Goal: Task Accomplishment & Management: Use online tool/utility

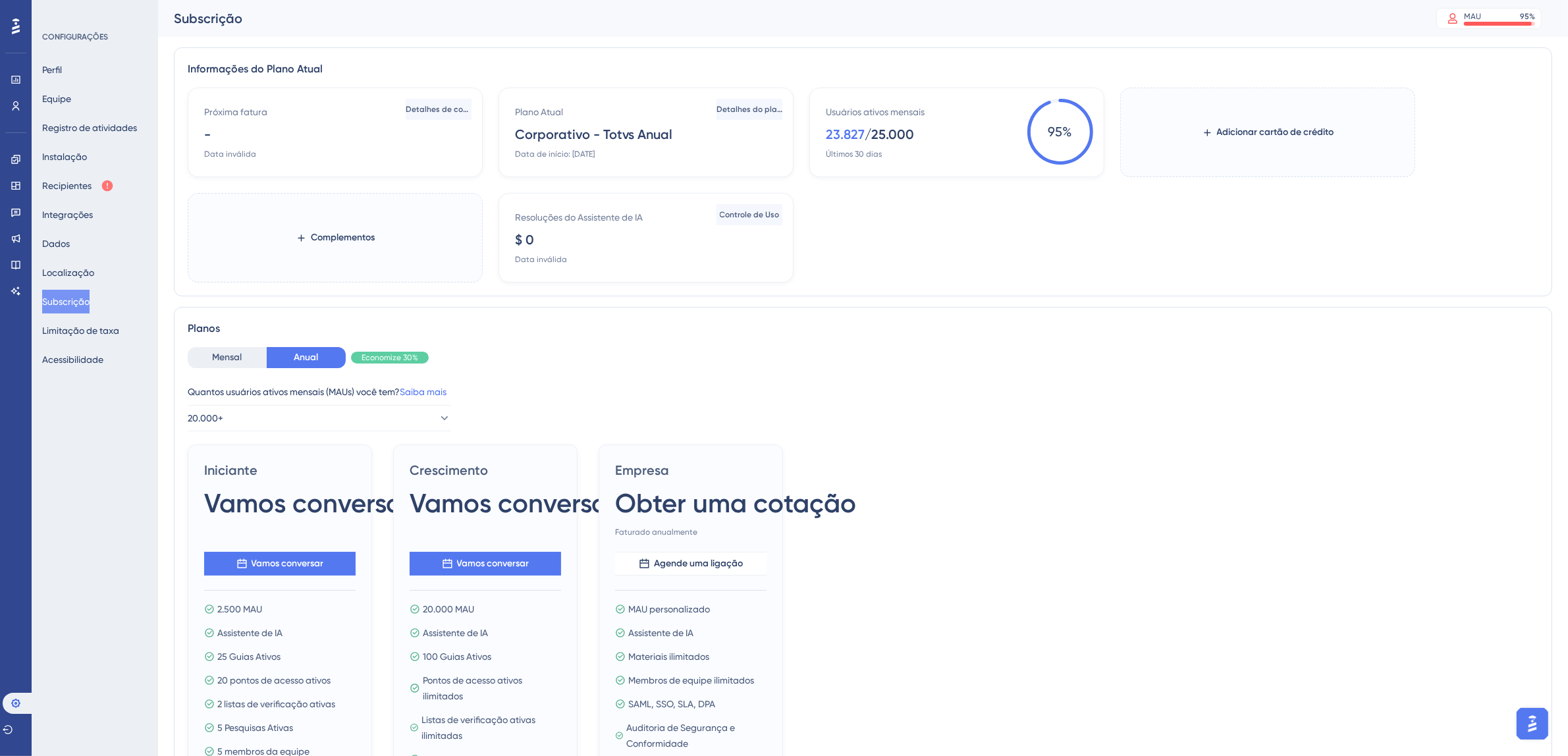
click at [20, 25] on div at bounding box center [15, 26] width 21 height 21
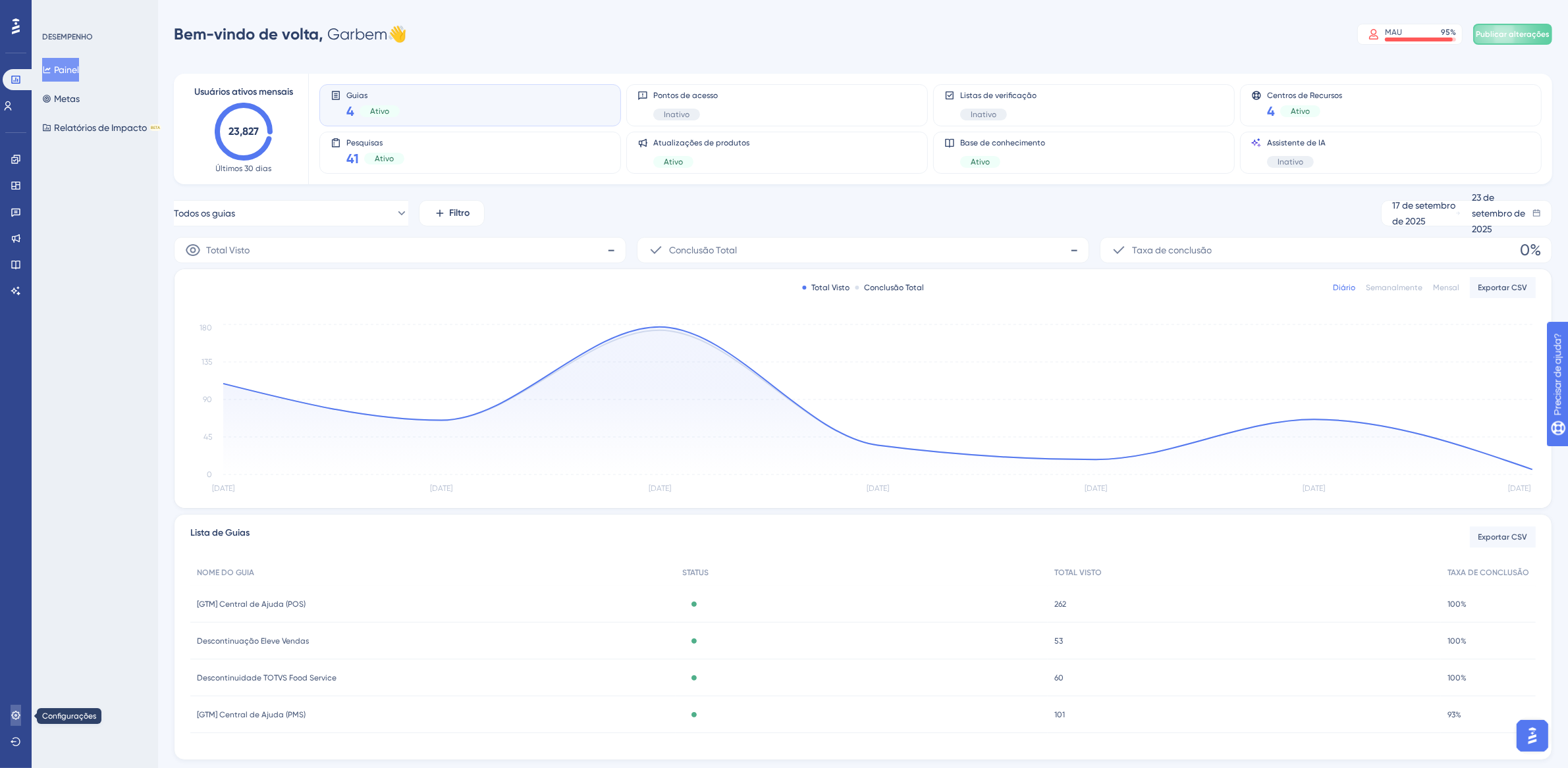
click at [11, 713] on icon at bounding box center [15, 715] width 10 height 10
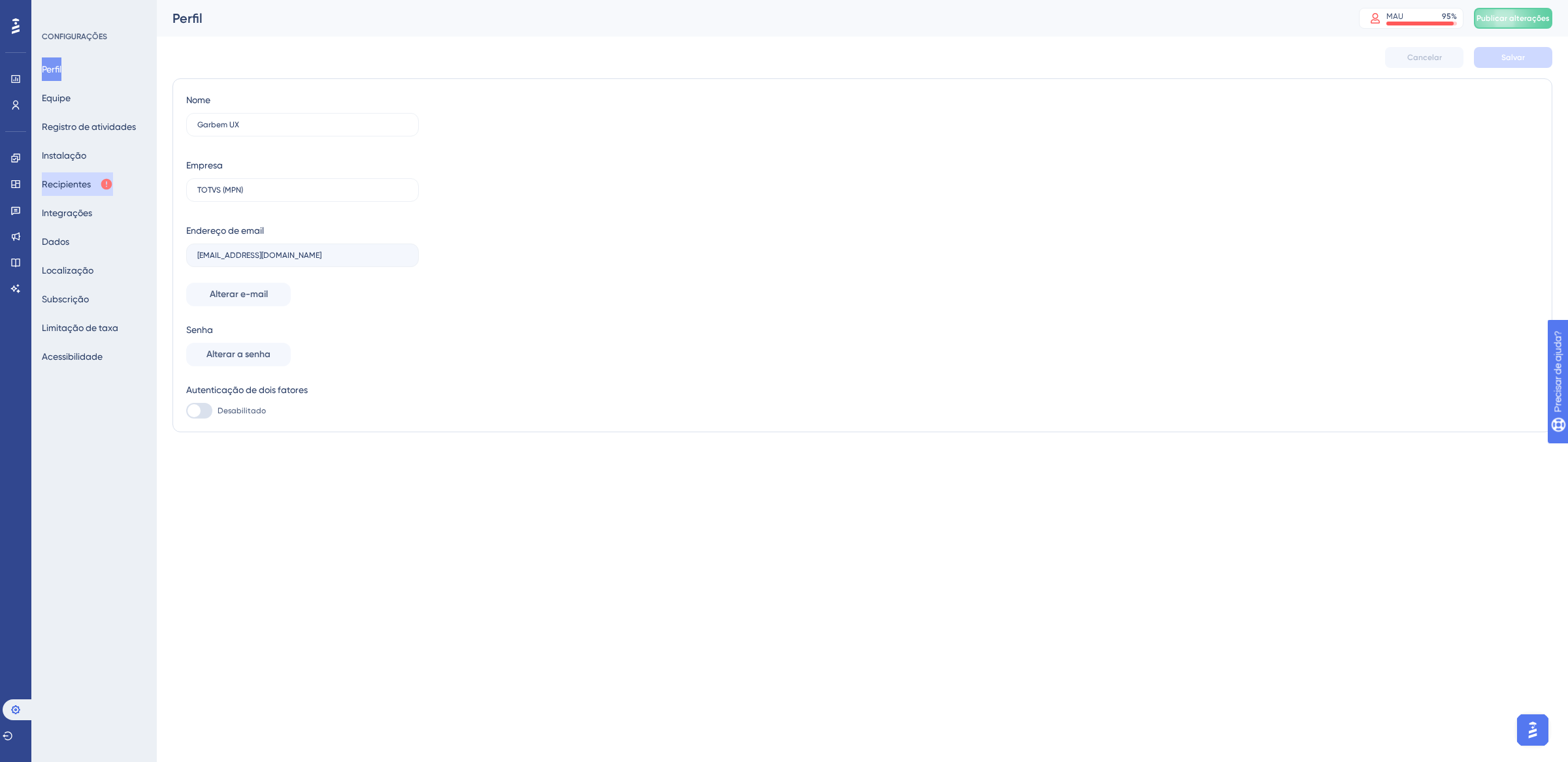
click at [72, 185] on font "Recipientes" at bounding box center [66, 184] width 49 height 10
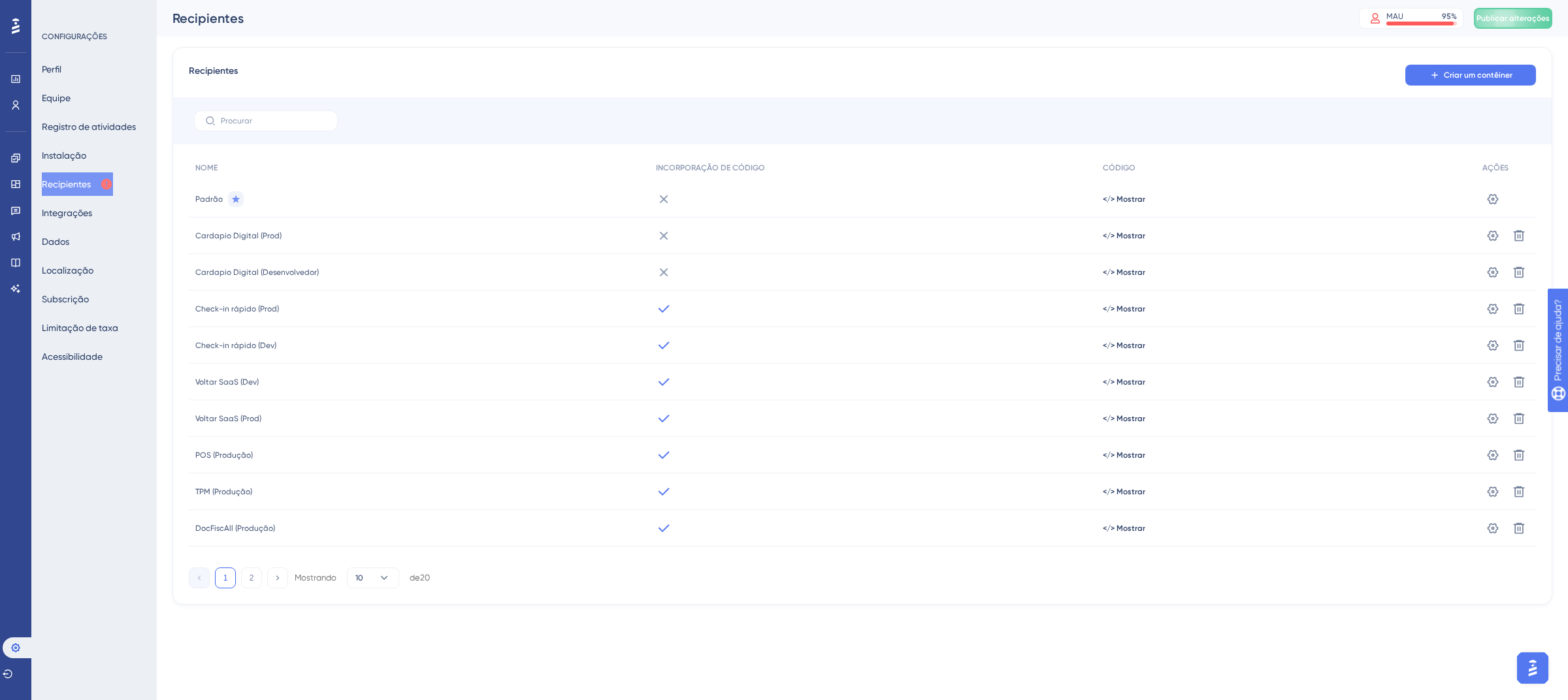
click at [20, 11] on div "Desempenho Usuários Noivado Widgets Opinião Atualizações de produtos Base de co…" at bounding box center [15, 350] width 31 height 700
click at [18, 30] on icon at bounding box center [15, 26] width 8 height 16
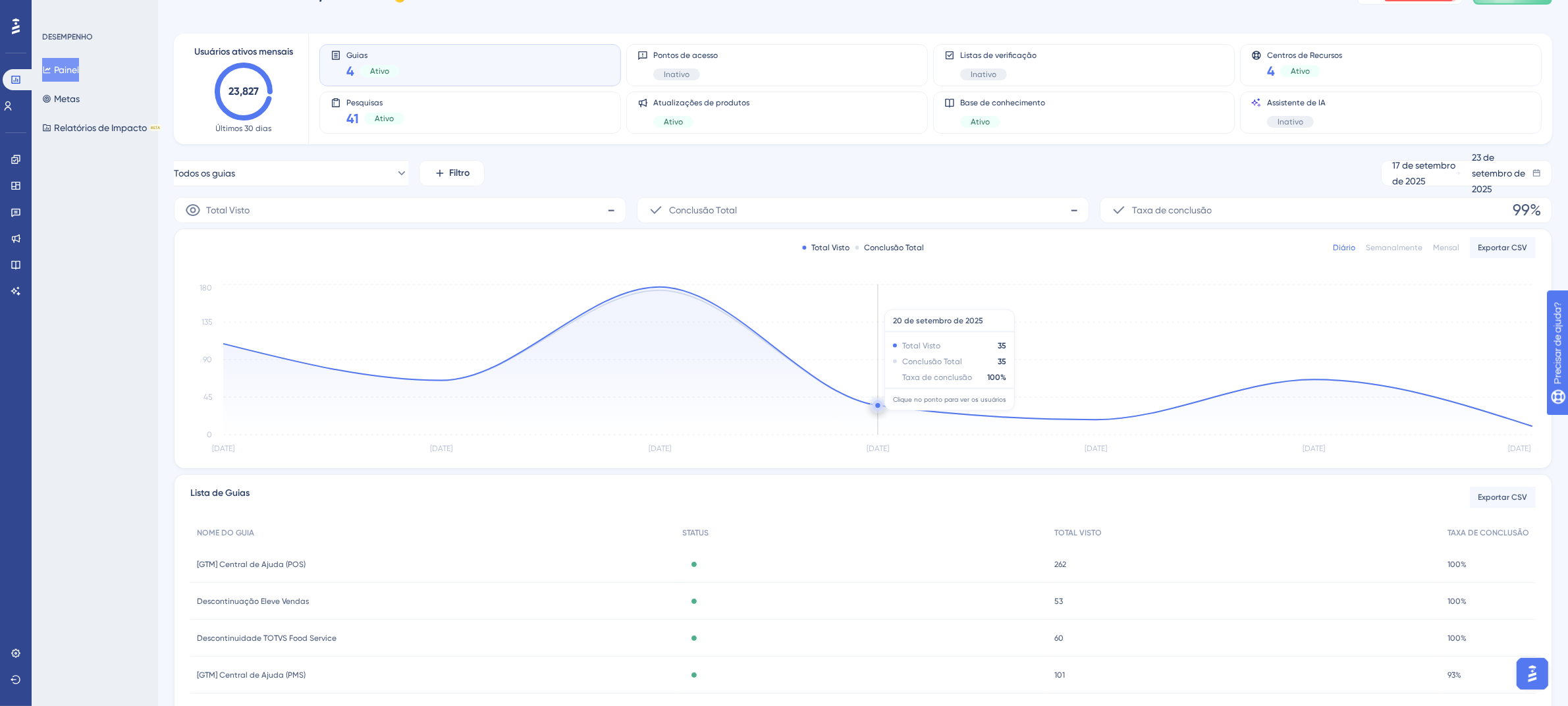
scroll to position [96, 0]
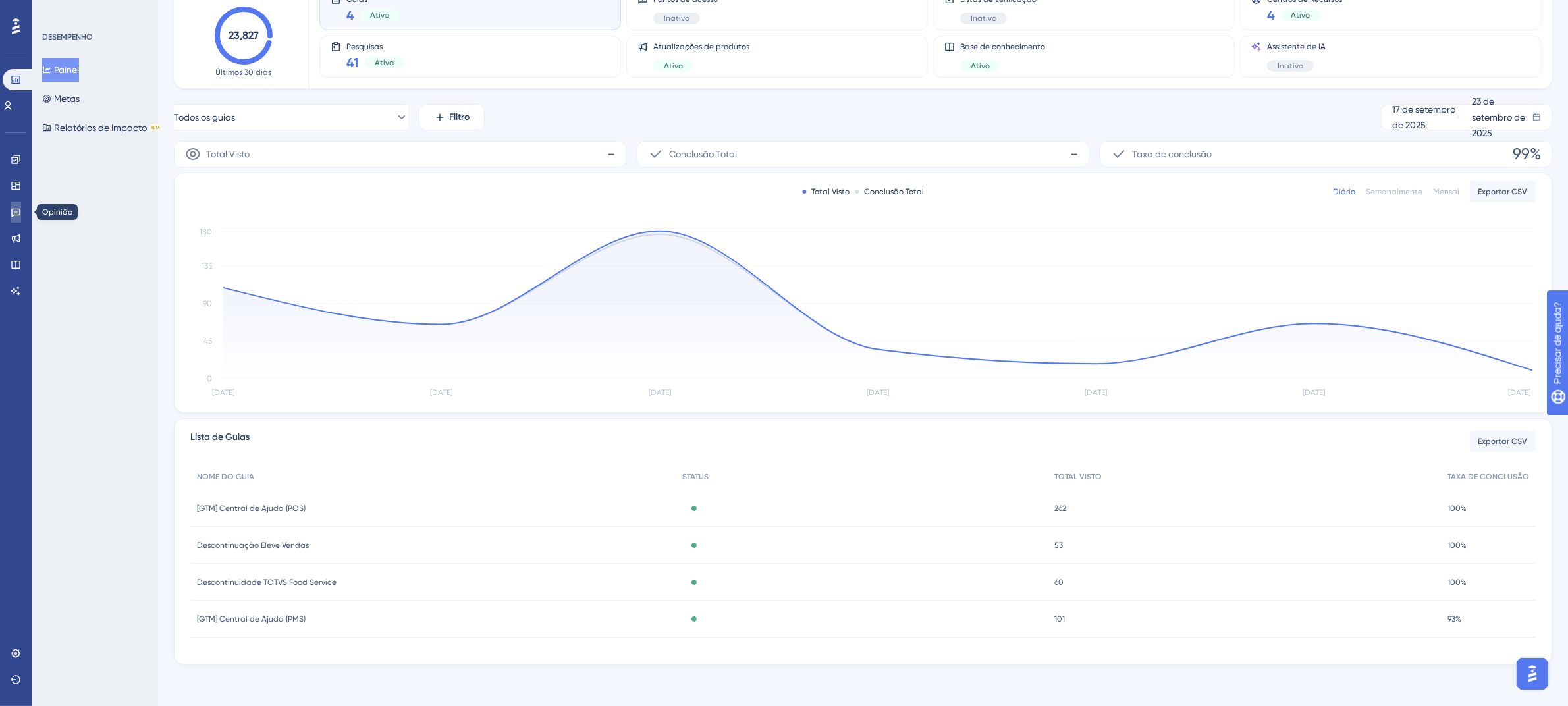
click at [20, 214] on icon at bounding box center [15, 212] width 10 height 10
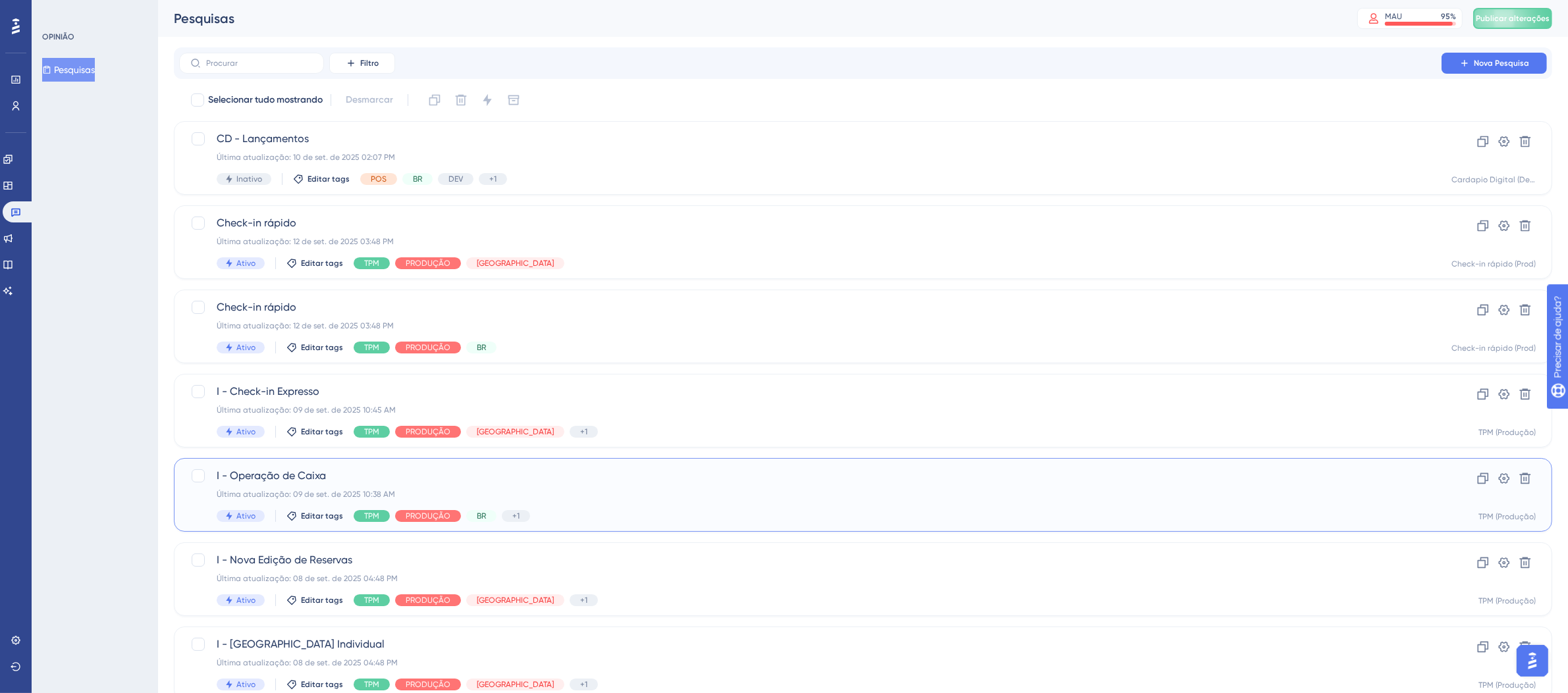
click at [668, 477] on span "I - Operação de Caixa" at bounding box center [811, 476] width 1187 height 16
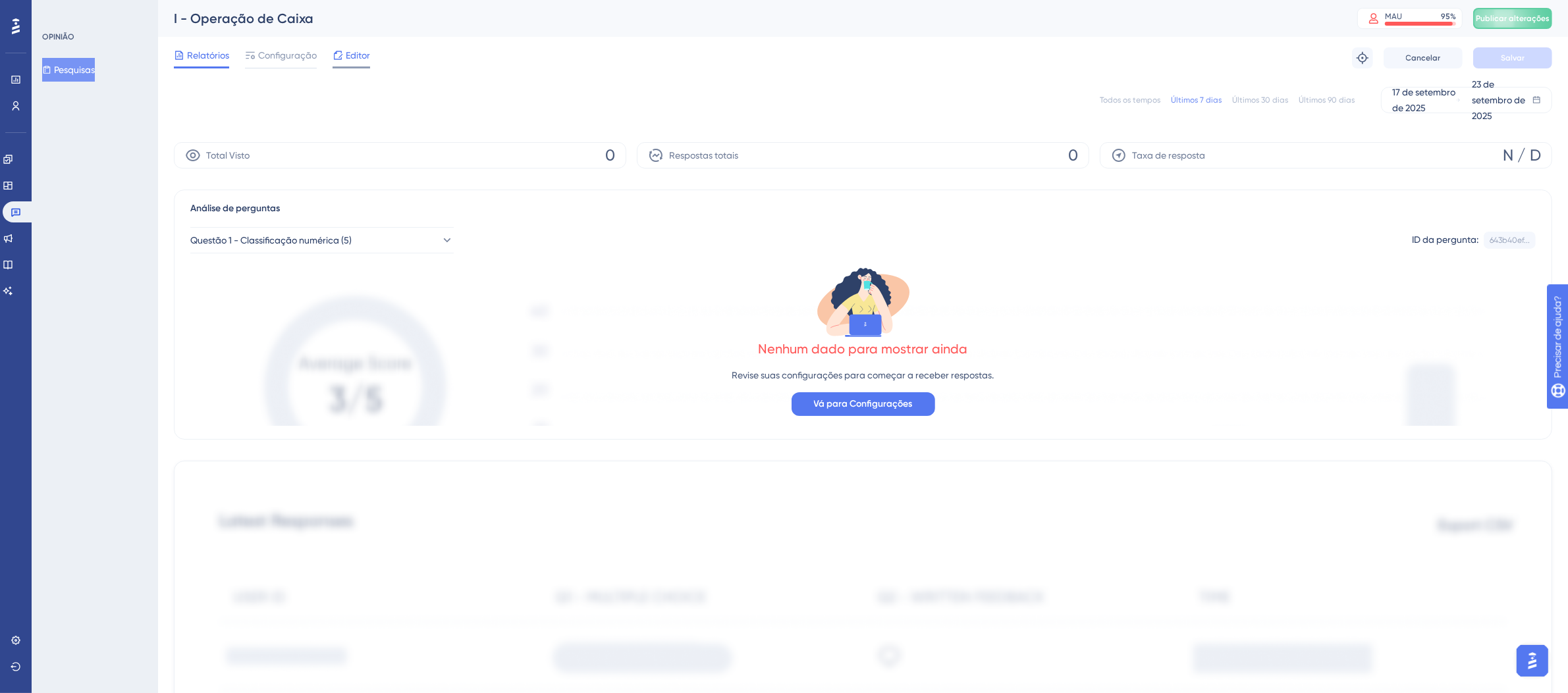
click at [360, 52] on font "Editor" at bounding box center [357, 55] width 24 height 10
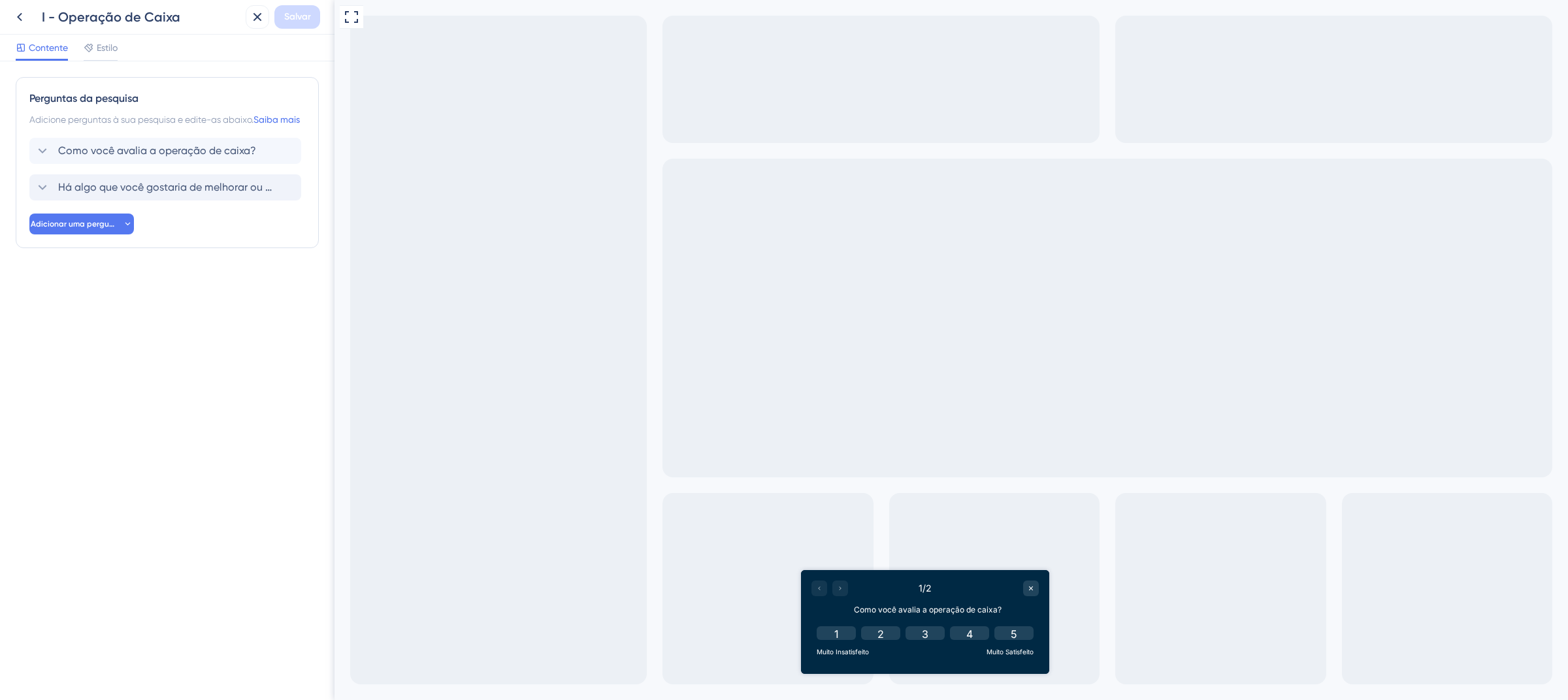
click at [156, 193] on font "Há algo que você gostaria de melhorar ou ajustar na operação da caixa?" at bounding box center [236, 187] width 356 height 12
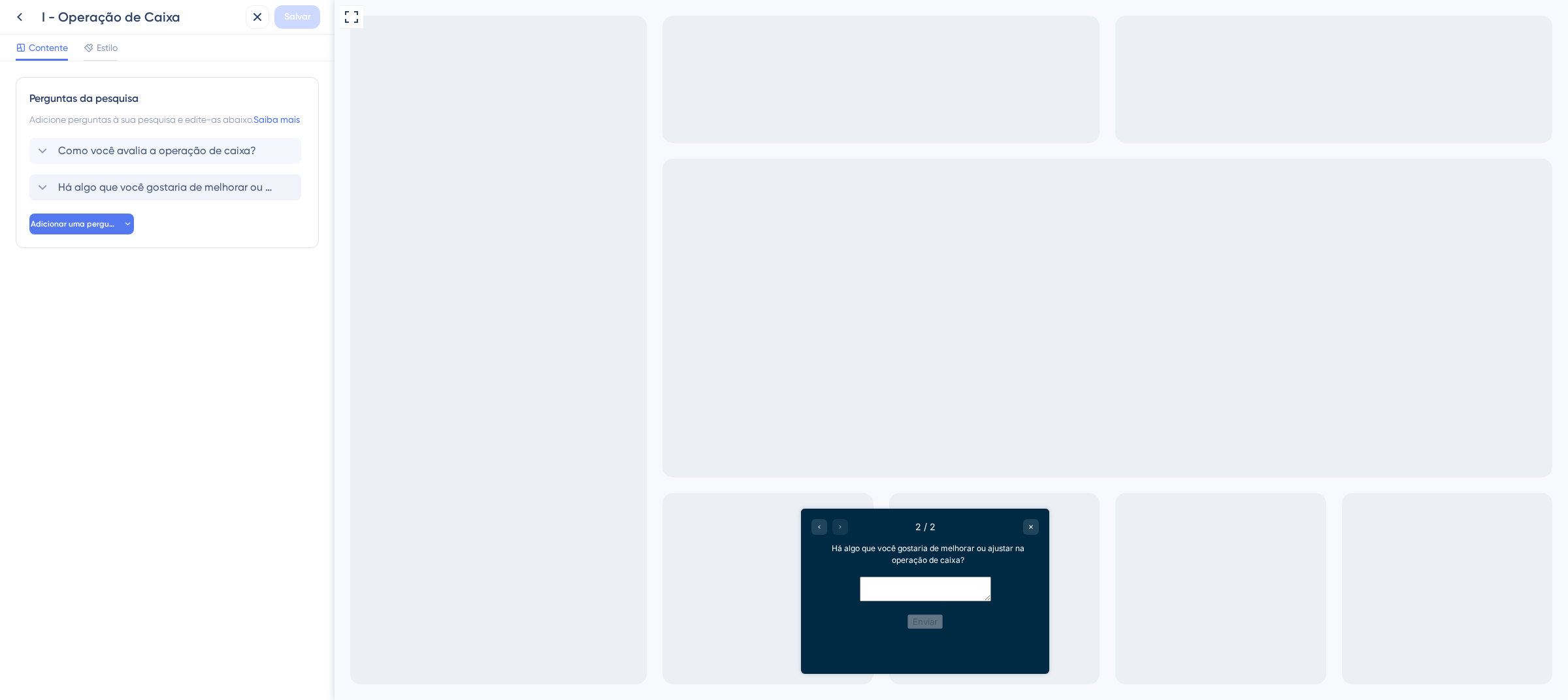
click at [156, 201] on div "Há algo que você gostaria de melhorar ou ajustar na operação da caixa?" at bounding box center [165, 188] width 271 height 26
click at [178, 157] on font "Como você avalia a operação de caixa?" at bounding box center [157, 150] width 198 height 12
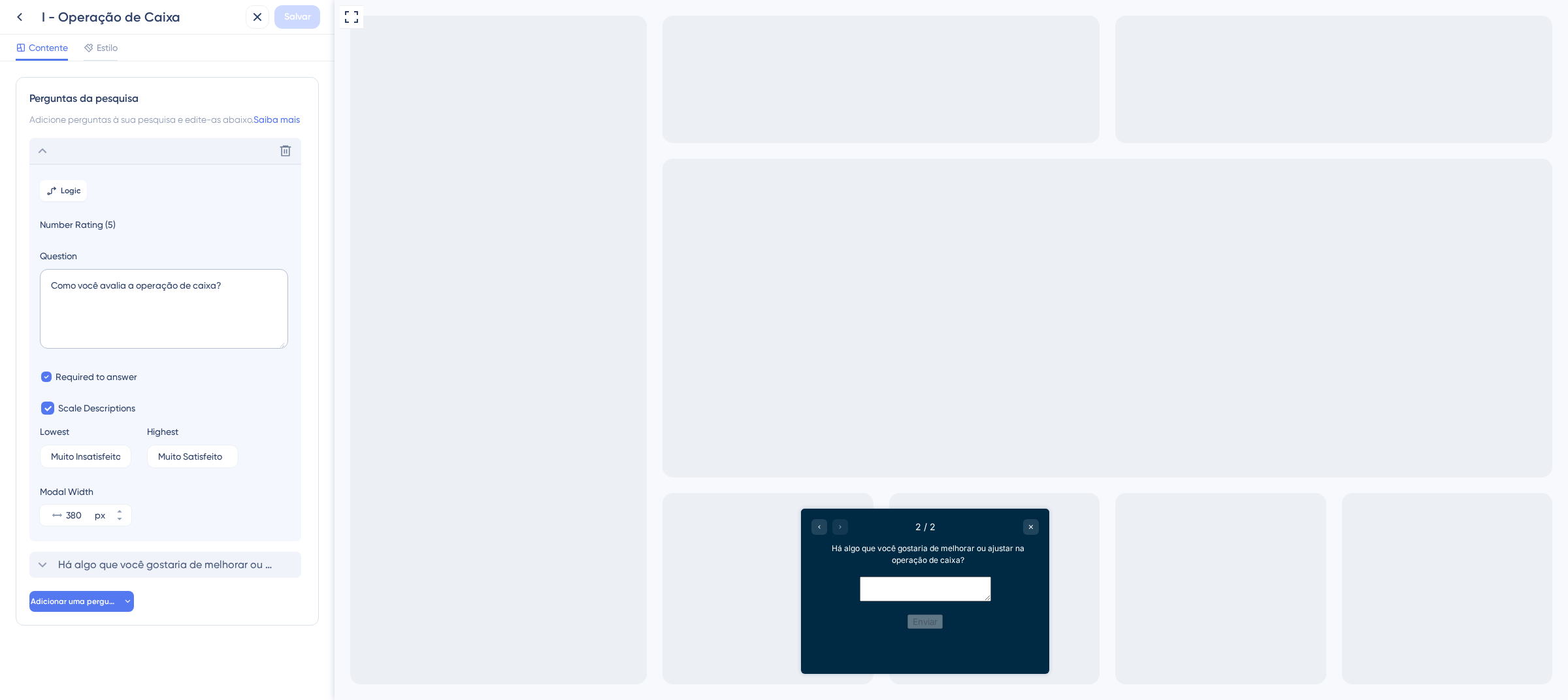
click at [178, 163] on div "Delete" at bounding box center [165, 151] width 271 height 26
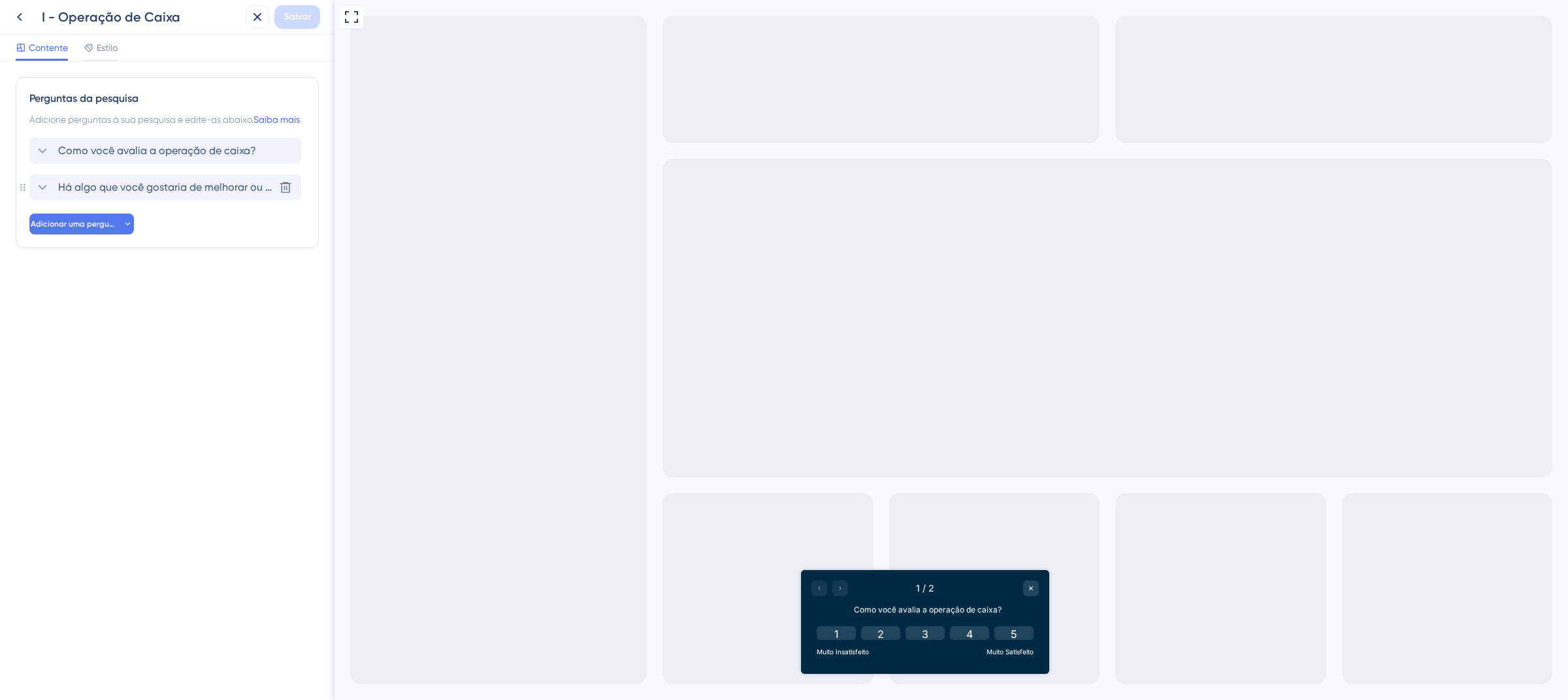
click at [220, 193] on font "Há algo que você gostaria de melhorar ou ajustar na operação da caixa?" at bounding box center [236, 187] width 356 height 12
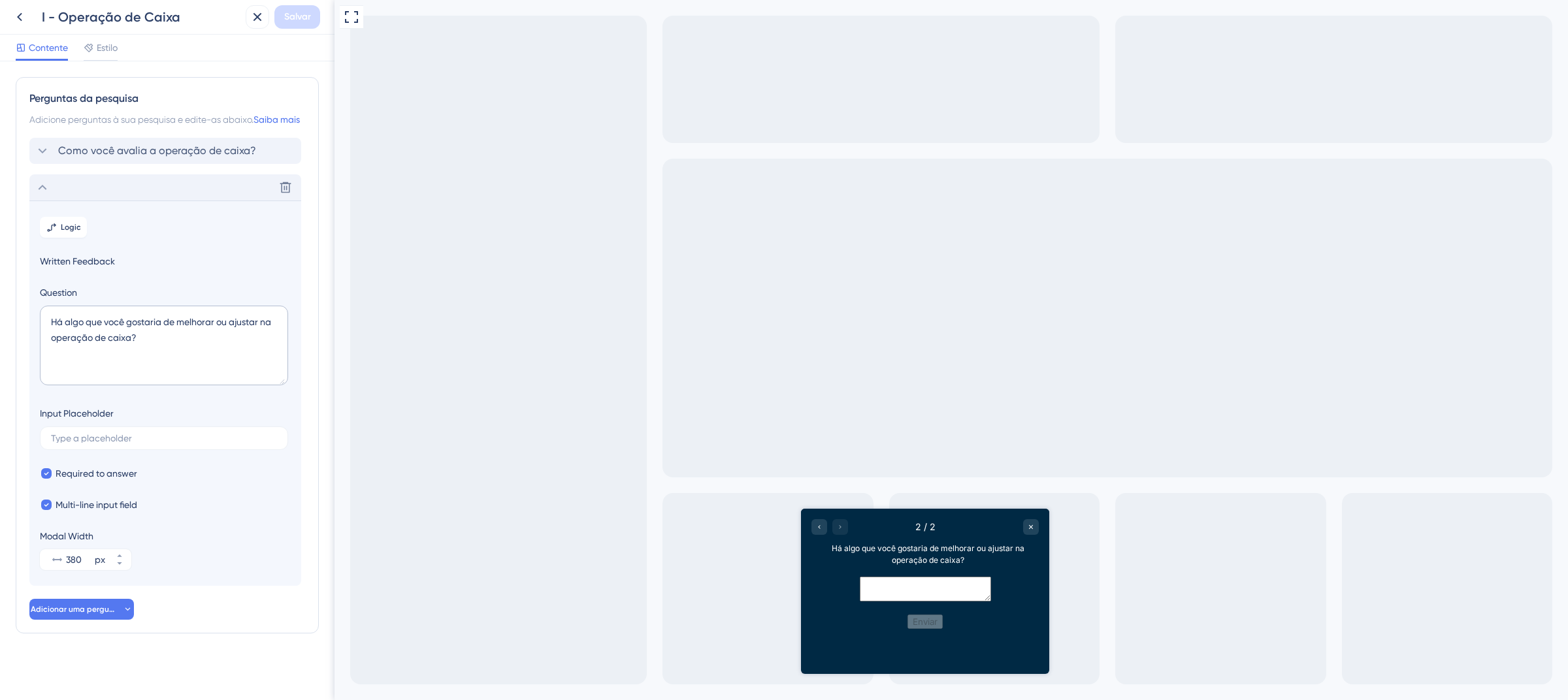
scroll to position [17, 0]
click at [110, 436] on input "text" at bounding box center [164, 437] width 226 height 9
paste input "Se tiver sugestões de melhorias ou ideias para incluir algo novo, conte para nó…"
type input "Se tiver sugestões de melhorias ou ideias para incluir algo novo, conte para nó…"
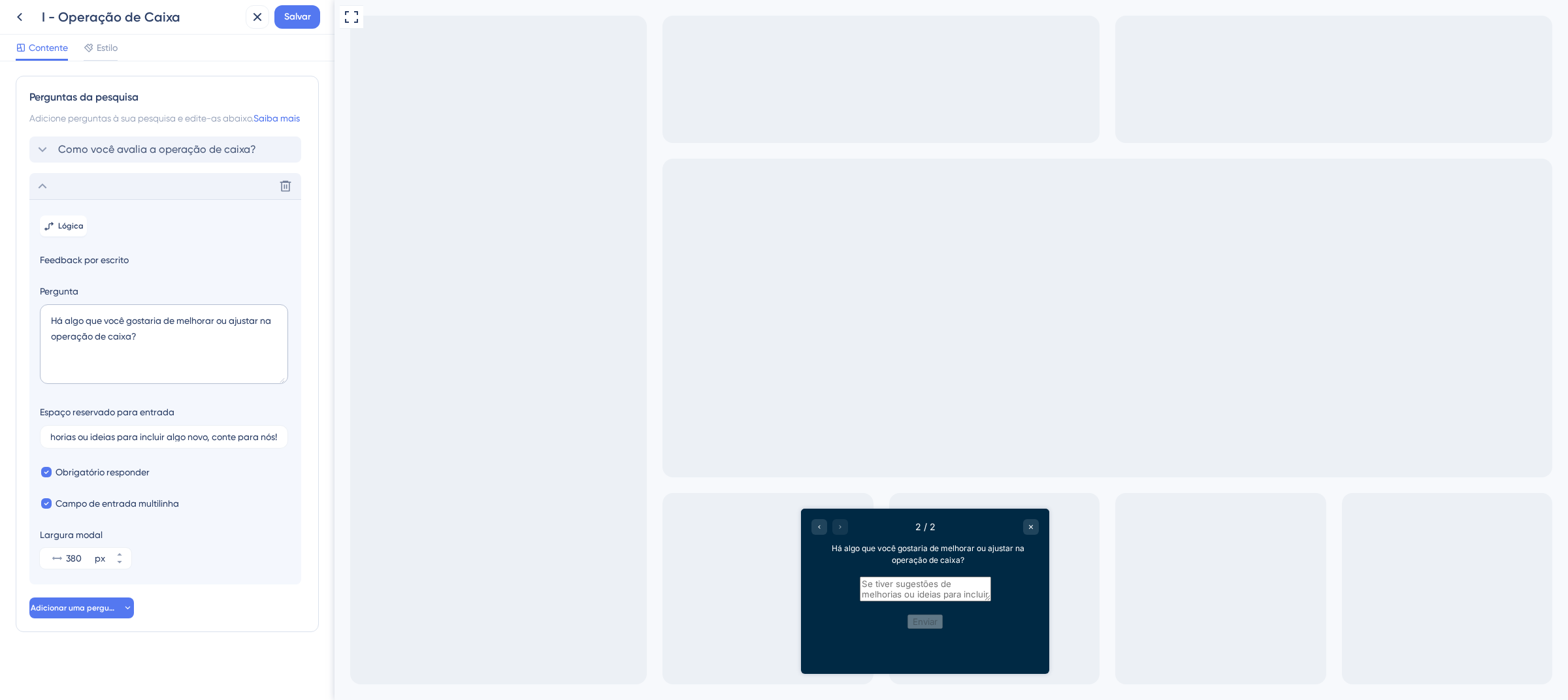
click at [938, 601] on textarea at bounding box center [925, 589] width 131 height 25
drag, startPoint x: 51, startPoint y: 436, endPoint x: 331, endPoint y: 436, distance: 280.0
click at [331, 436] on div "Perguntas da pesquisa Adicione perguntas à sua pesquisa e edite-as abaixo. Saib…" at bounding box center [167, 380] width 334 height 639
click at [175, 157] on font "Como você avalia a operação de caixa?" at bounding box center [157, 150] width 198 height 12
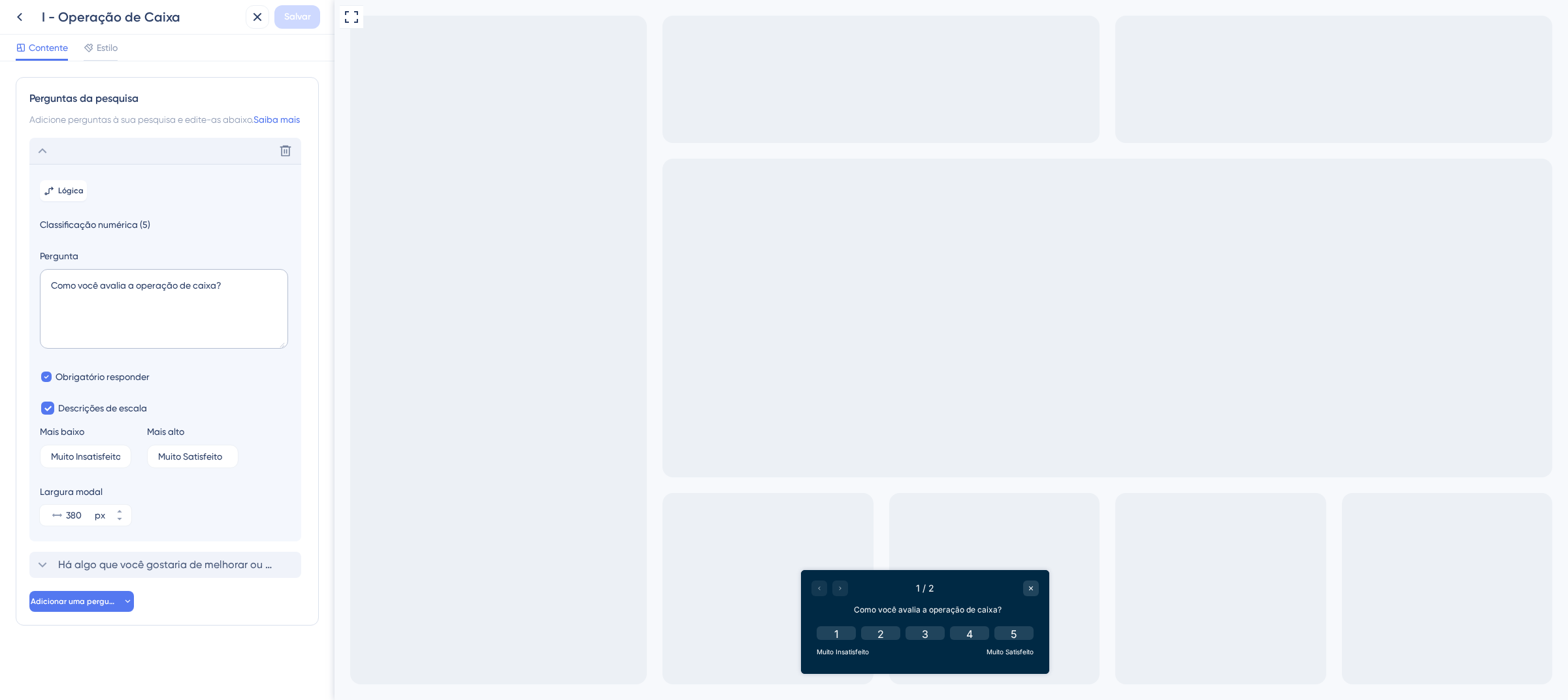
scroll to position [10, 0]
click at [202, 571] on font "Há algo que você gostaria de melhorar ou ajustar na operação da caixa?" at bounding box center [236, 564] width 356 height 12
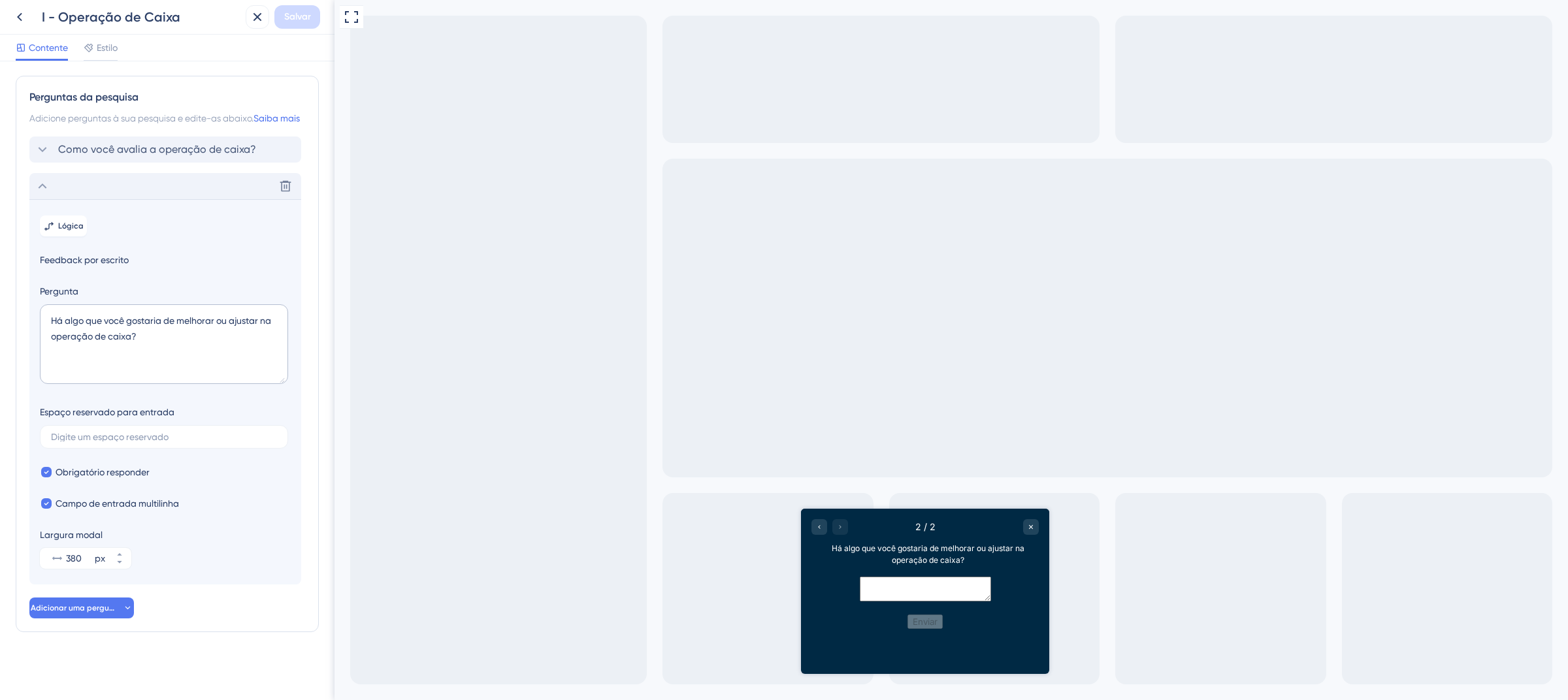
scroll to position [17, 0]
